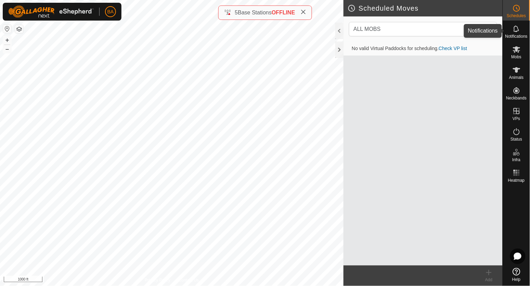
click at [513, 33] on icon at bounding box center [517, 29] width 8 height 8
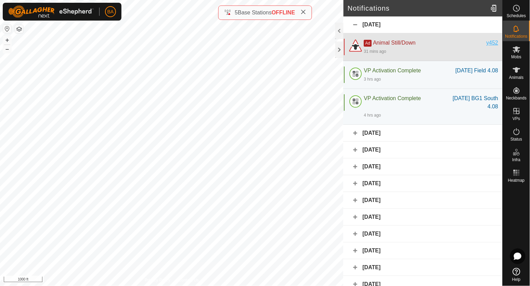
click at [487, 43] on div "y452" at bounding box center [493, 43] width 12 height 8
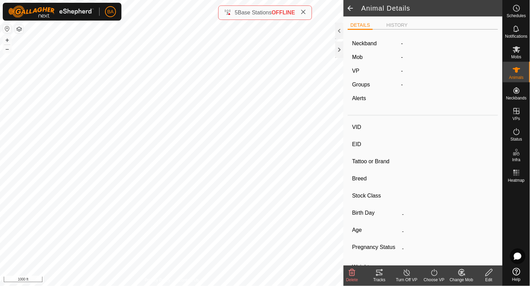
type input "y452"
type input "-"
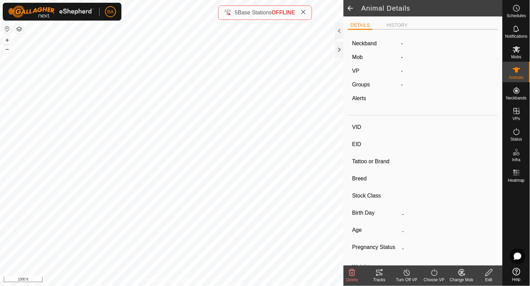
type input "-"
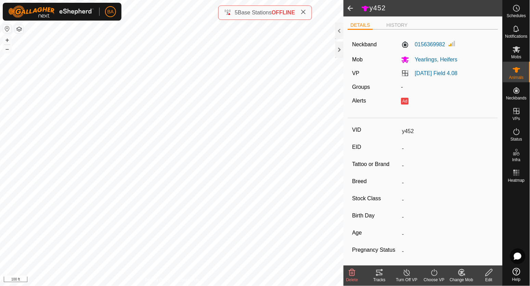
click at [483, 271] on edit-svg-icon at bounding box center [489, 272] width 27 height 8
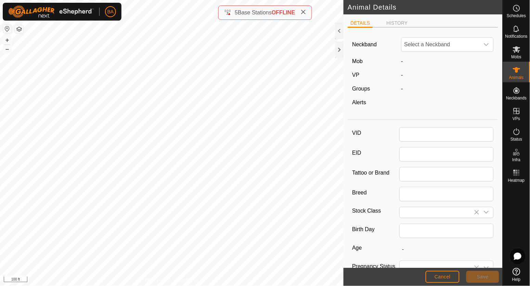
type input "y452"
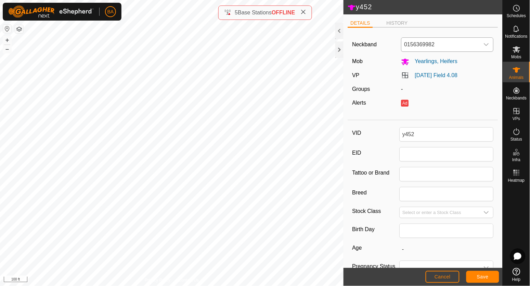
click at [452, 45] on span "0156369982" at bounding box center [441, 45] width 78 height 14
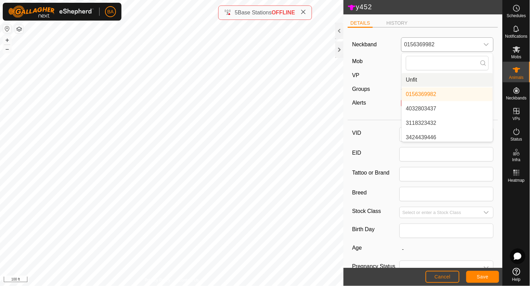
click at [425, 84] on li "Unfit" at bounding box center [447, 80] width 91 height 14
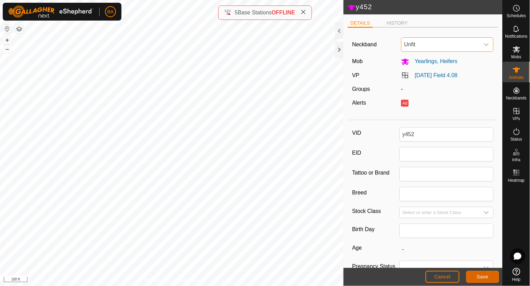
click at [483, 274] on span "Save" at bounding box center [483, 276] width 12 height 5
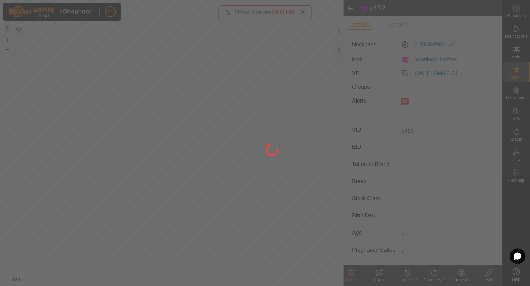
type input "-"
type input "0 kg"
type input "-"
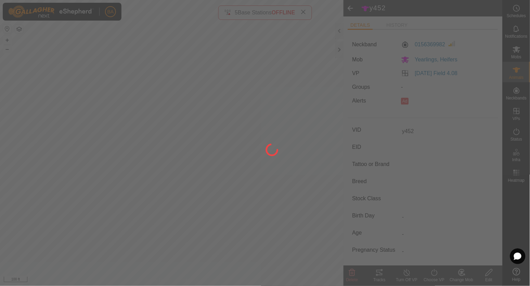
type input "-"
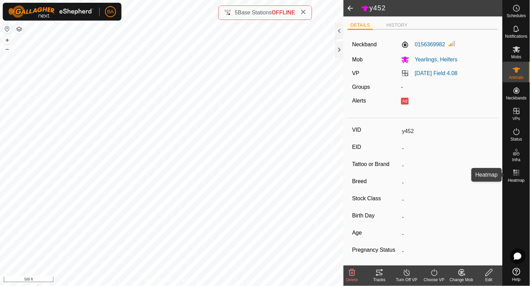
click at [517, 174] on rect at bounding box center [517, 175] width 2 height 2
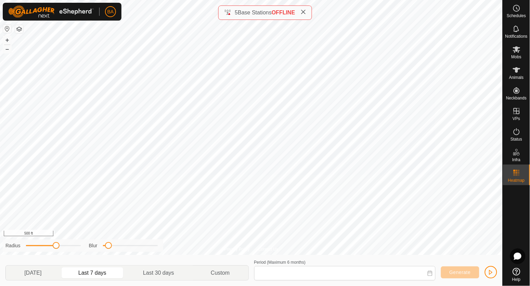
type input "[DATE] - [DATE]"
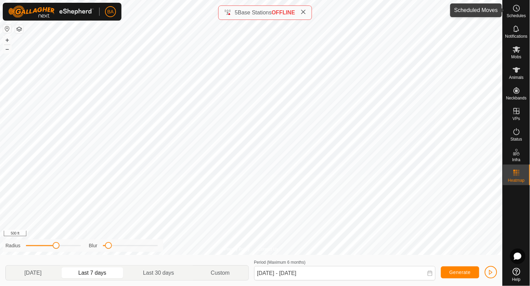
click at [520, 12] on es-schedule-vp-svg-icon at bounding box center [517, 8] width 12 height 11
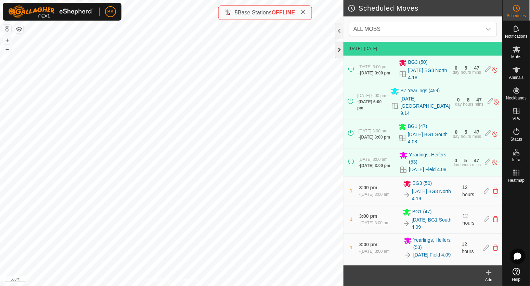
click at [339, 50] on div at bounding box center [340, 49] width 8 height 16
